Goal: Download file/media

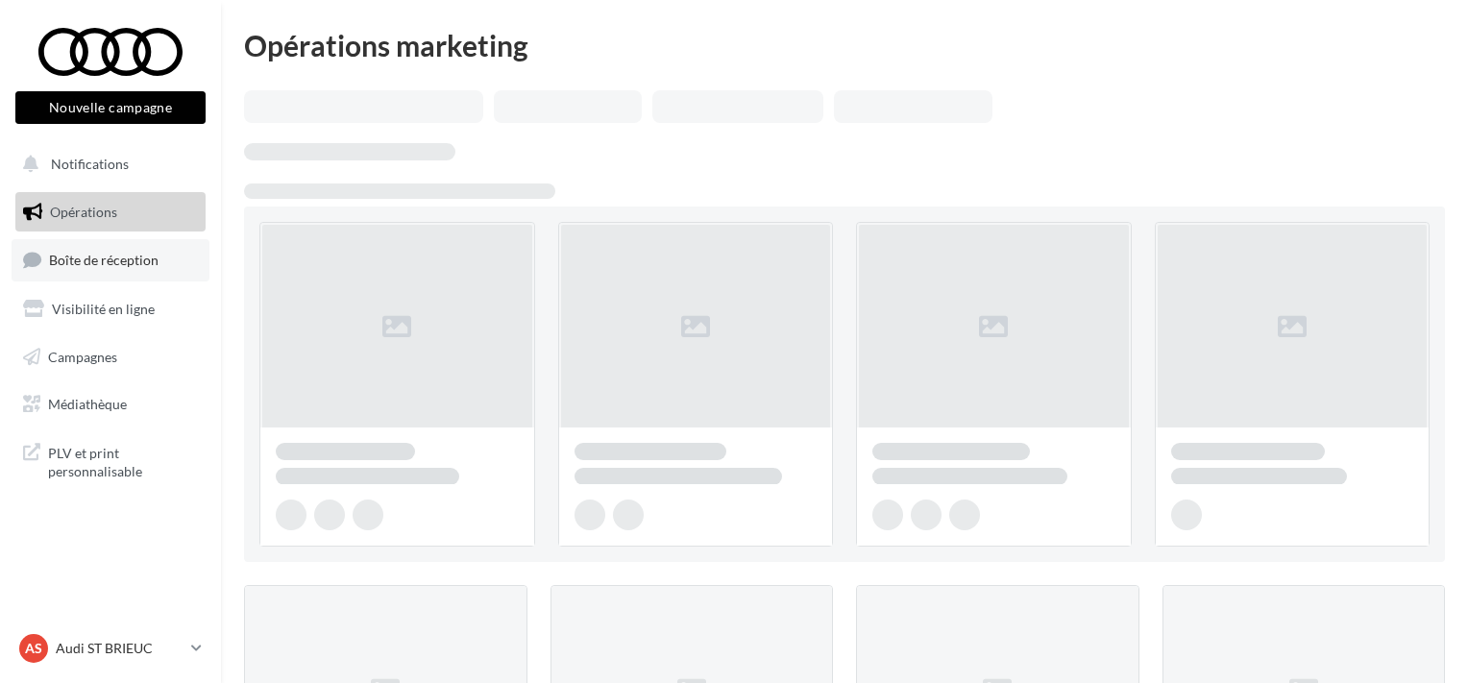
click at [87, 271] on link "Boîte de réception" at bounding box center [111, 259] width 198 height 41
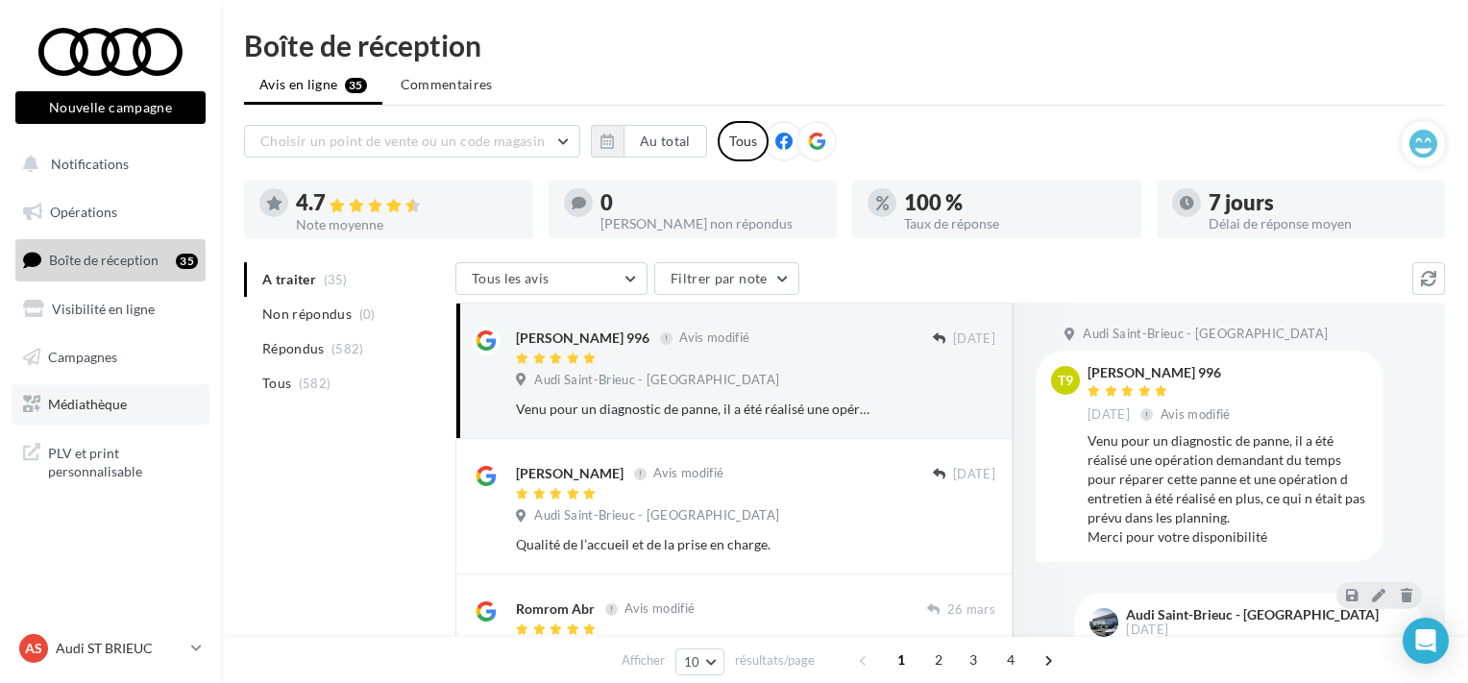
click at [94, 411] on span "Médiathèque" at bounding box center [87, 404] width 79 height 16
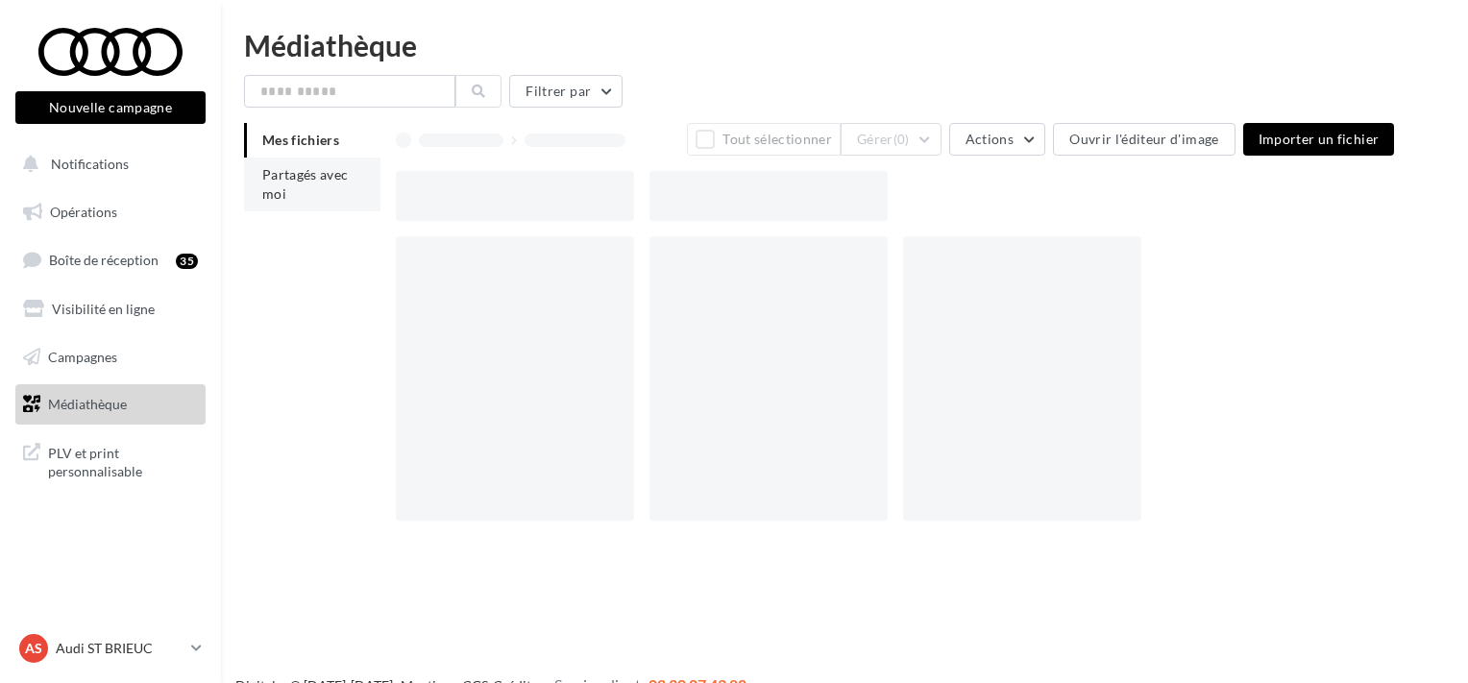
click at [325, 185] on li "Partagés avec moi" at bounding box center [312, 185] width 136 height 54
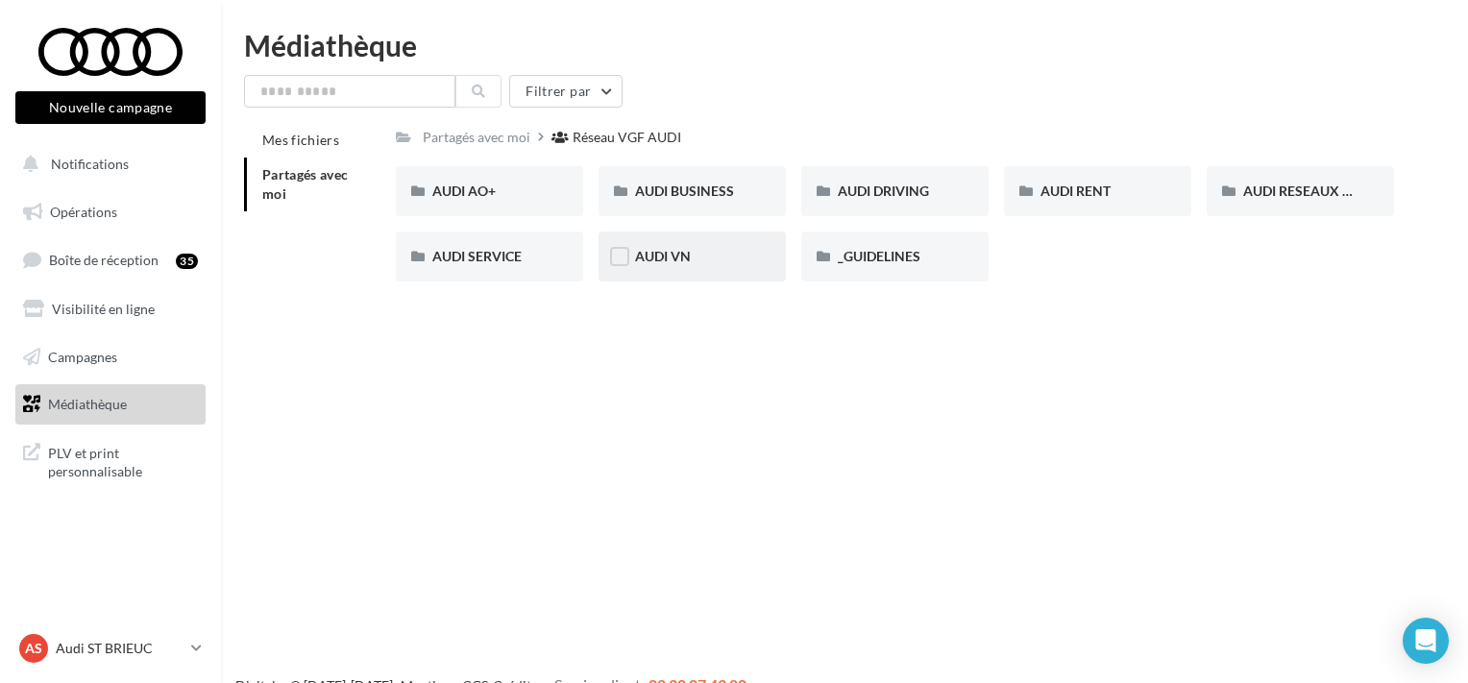
click at [739, 256] on div "AUDI VN" at bounding box center [692, 256] width 114 height 19
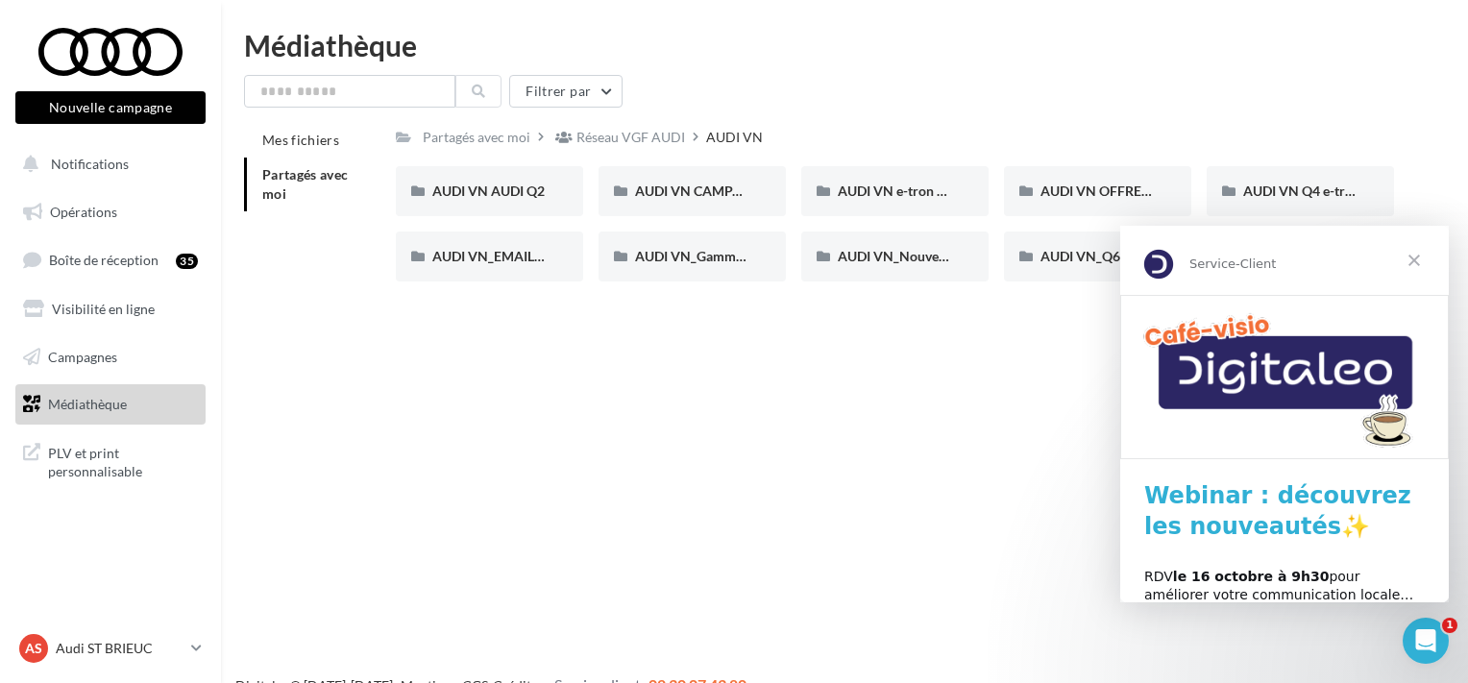
click at [1421, 253] on span "Fermer" at bounding box center [1413, 260] width 69 height 69
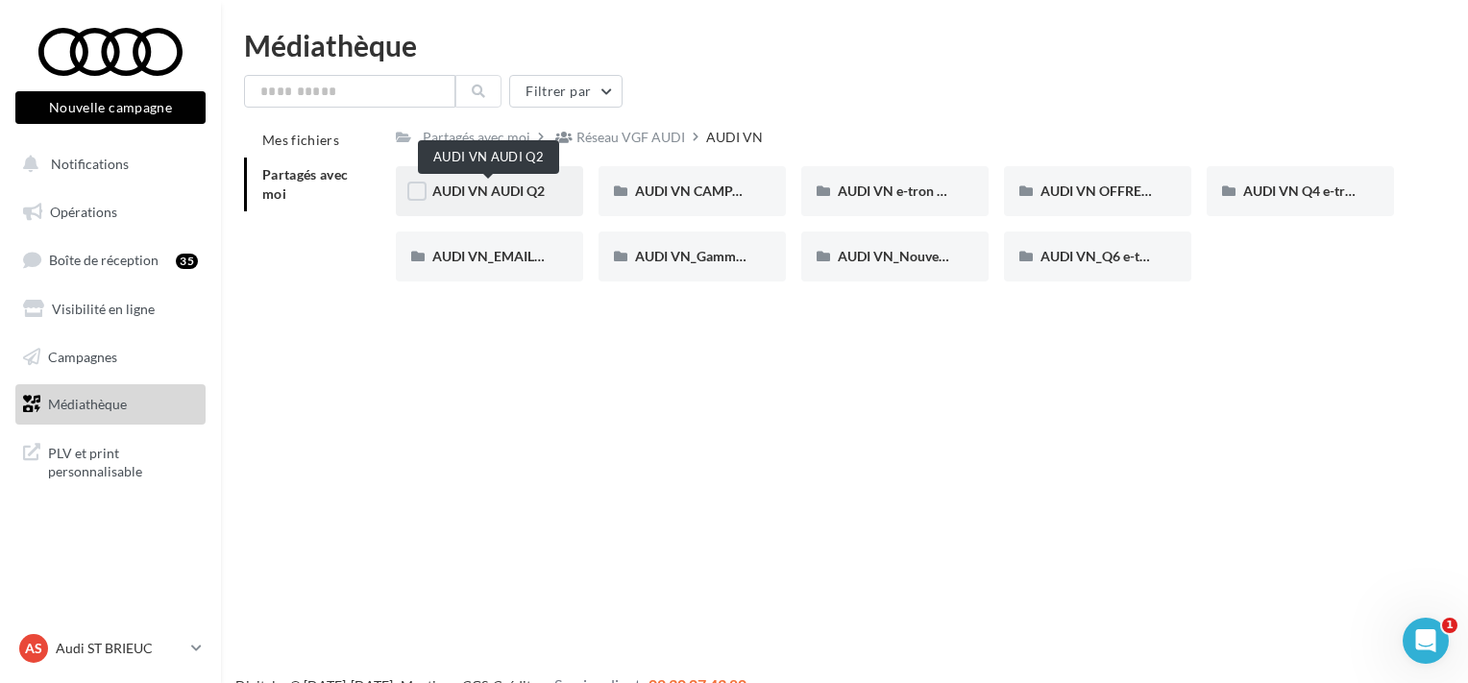
click at [489, 188] on span "AUDI VN AUDI Q2" at bounding box center [488, 191] width 112 height 16
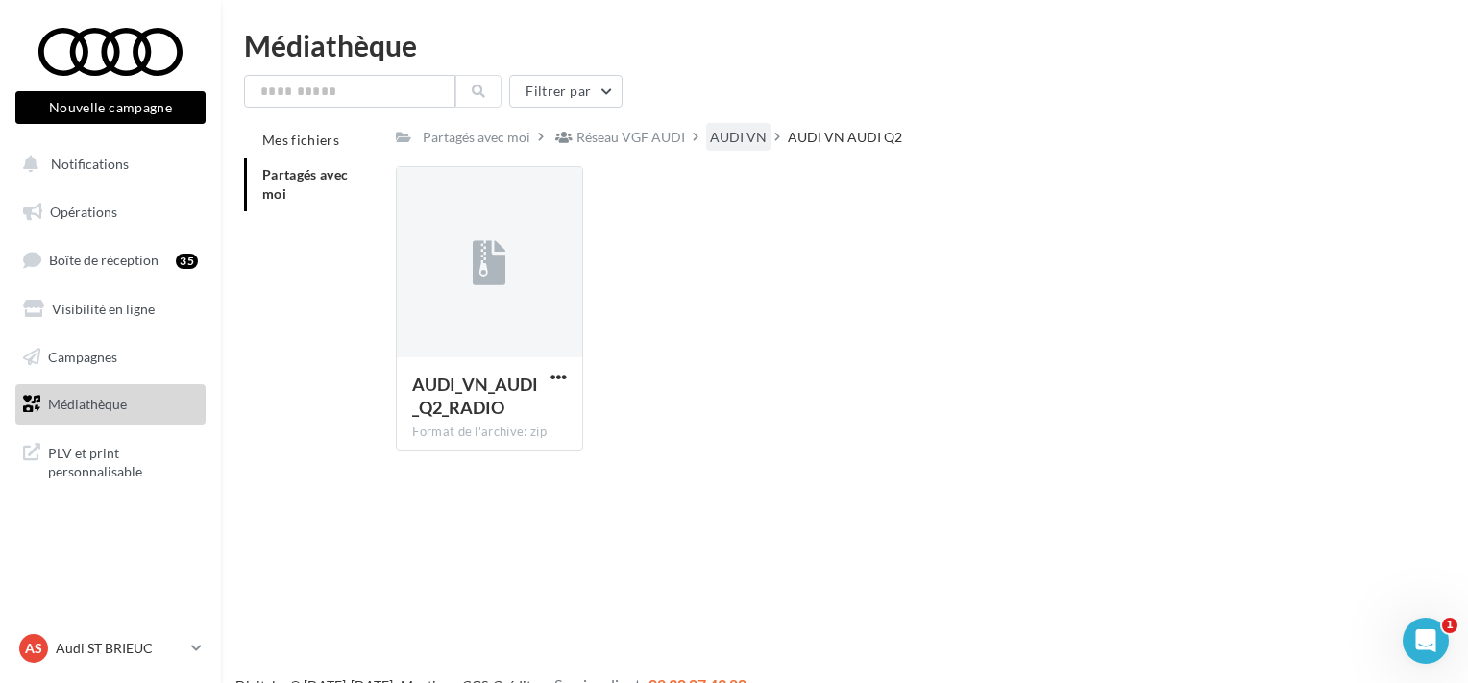
click at [715, 144] on div "AUDI VN" at bounding box center [738, 137] width 57 height 19
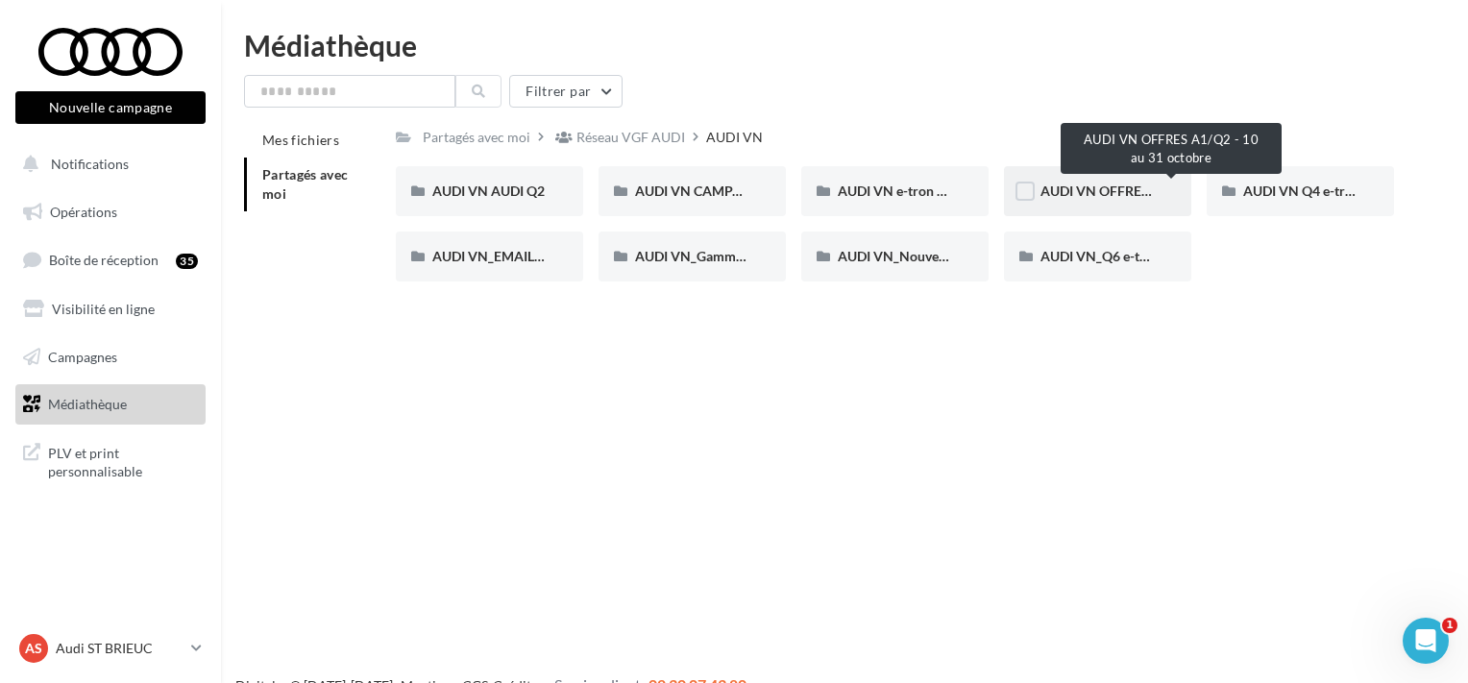
click at [1118, 191] on span "AUDI VN OFFRES A1/Q2 - 10 au 31 octobre" at bounding box center [1171, 191] width 263 height 16
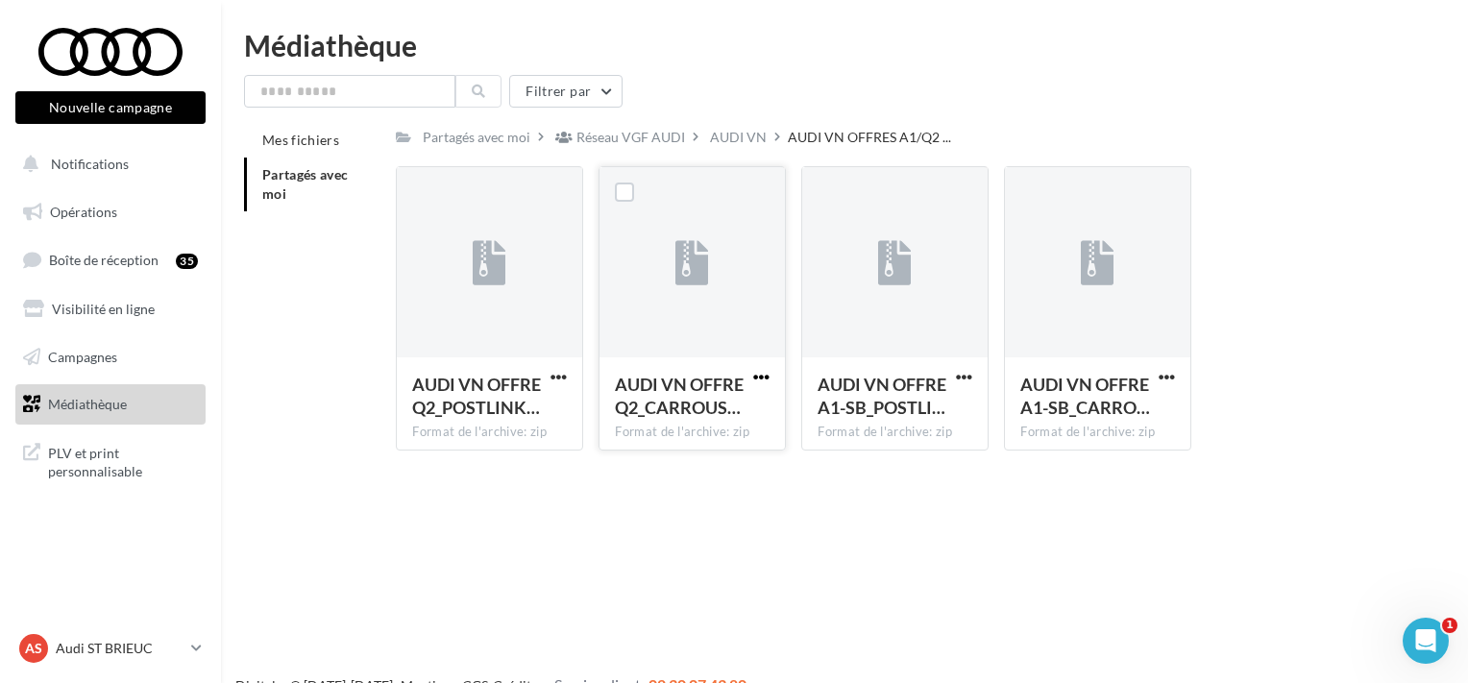
click at [759, 375] on span "button" at bounding box center [761, 377] width 16 height 16
click at [717, 416] on button "Télécharger" at bounding box center [677, 415] width 192 height 50
click at [1165, 380] on span "button" at bounding box center [1166, 377] width 16 height 16
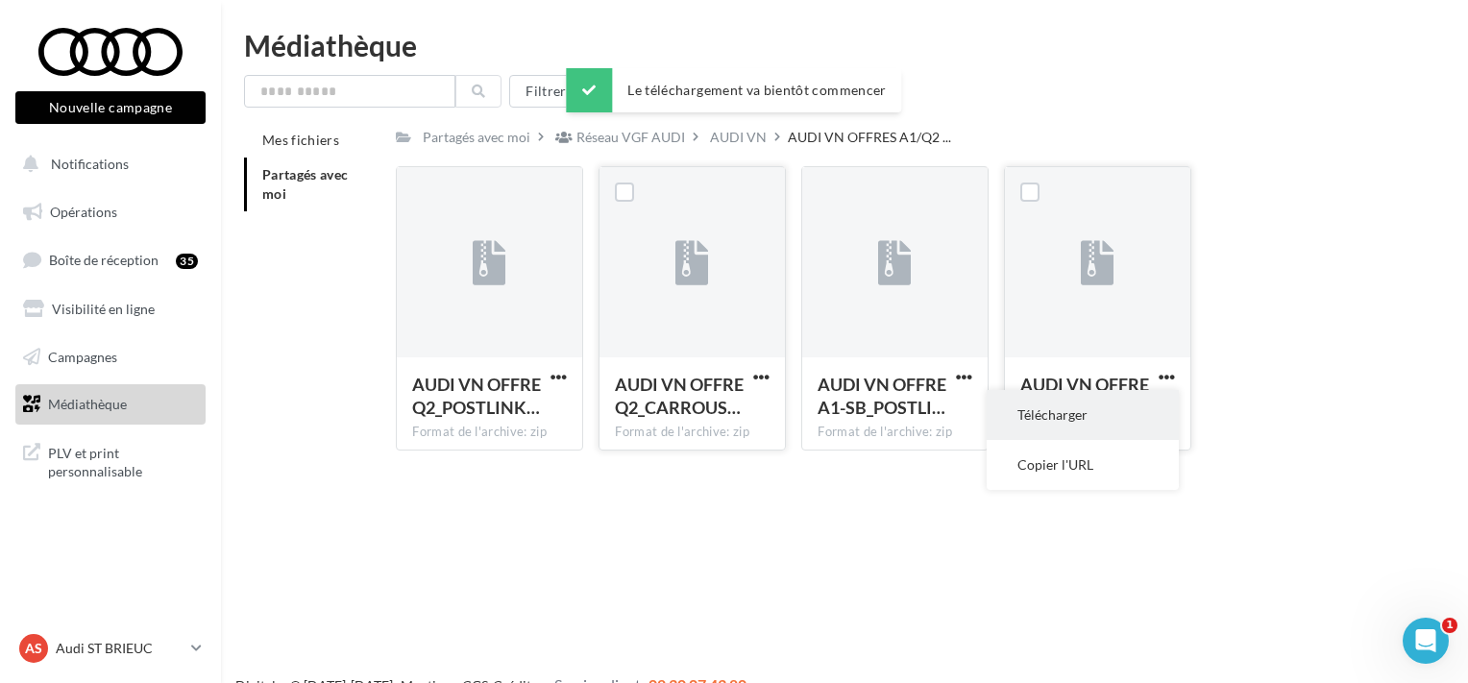
click at [1112, 414] on button "Télécharger" at bounding box center [1082, 415] width 192 height 50
click at [1422, 250] on div "Mes fichiers Partagés avec moi Partagés avec moi Réseau VGF AUDI AUDI VN AUDI V…" at bounding box center [852, 294] width 1216 height 343
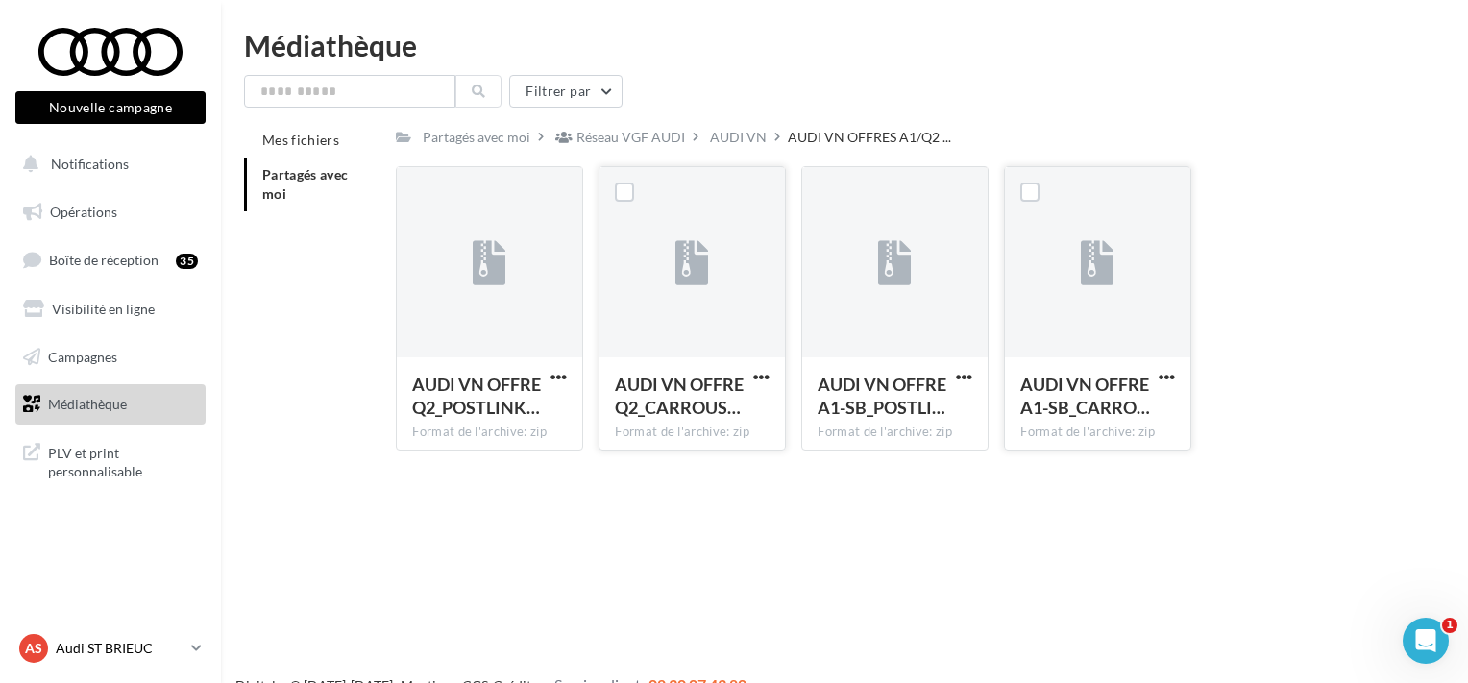
click at [91, 645] on p "Audi ST BRIEUC" at bounding box center [120, 648] width 128 height 19
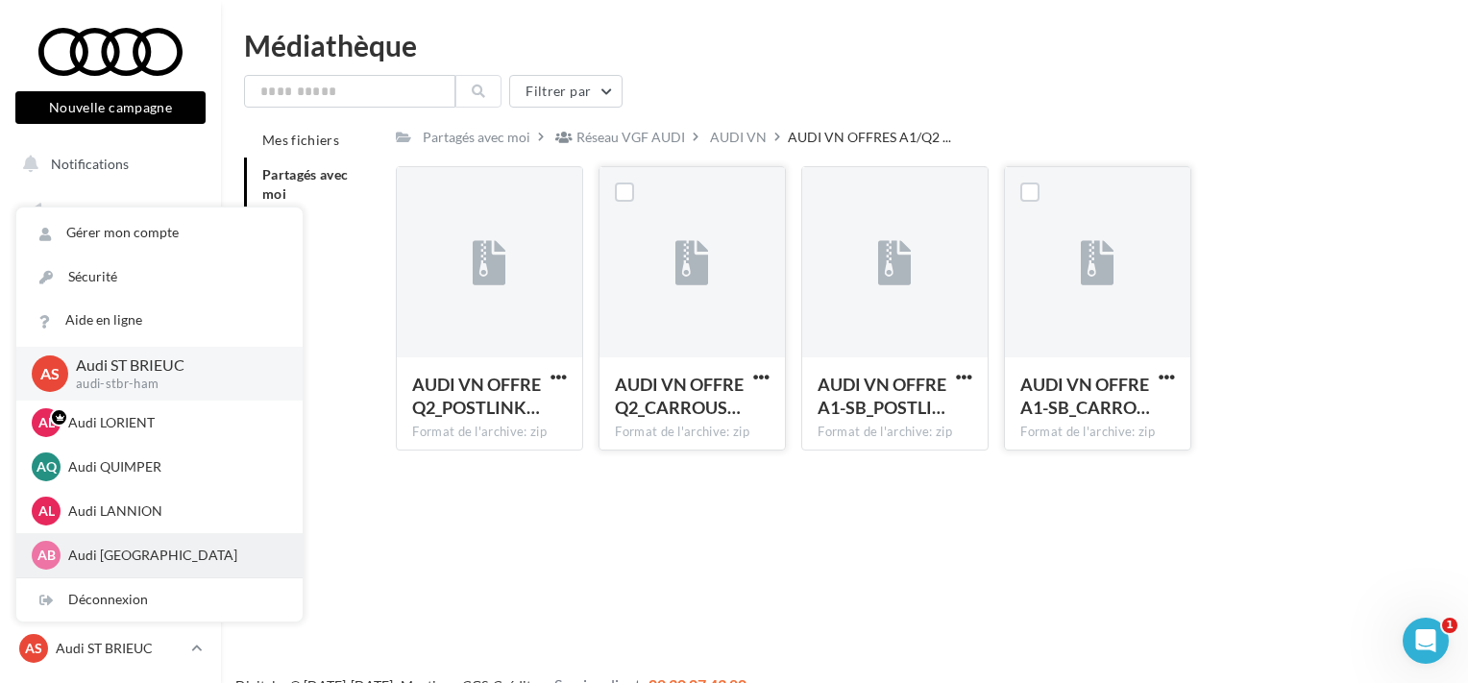
click at [117, 550] on p "Audi BREST" at bounding box center [173, 555] width 211 height 19
